Goal: Navigation & Orientation: Go to known website

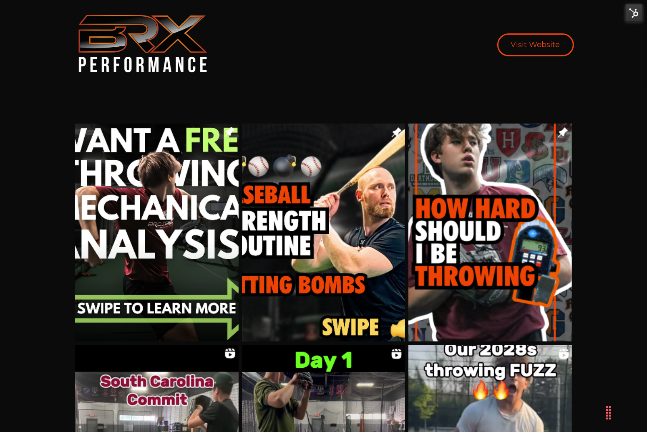
click at [535, 46] on link "Visit Website" at bounding box center [535, 44] width 77 height 23
